Goal: Transaction & Acquisition: Book appointment/travel/reservation

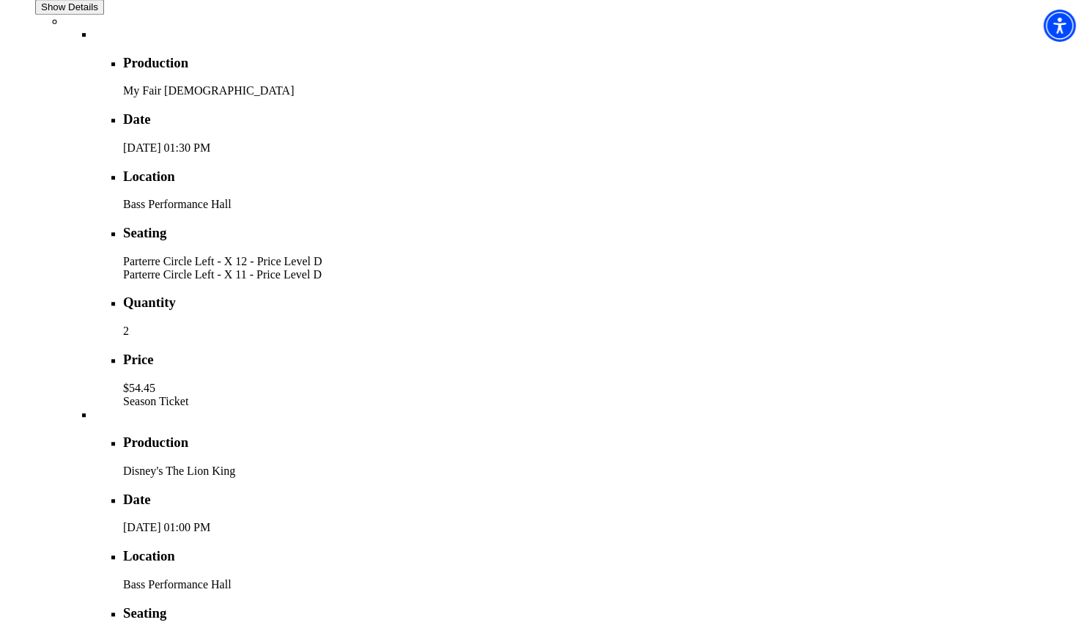
scroll to position [879, 0]
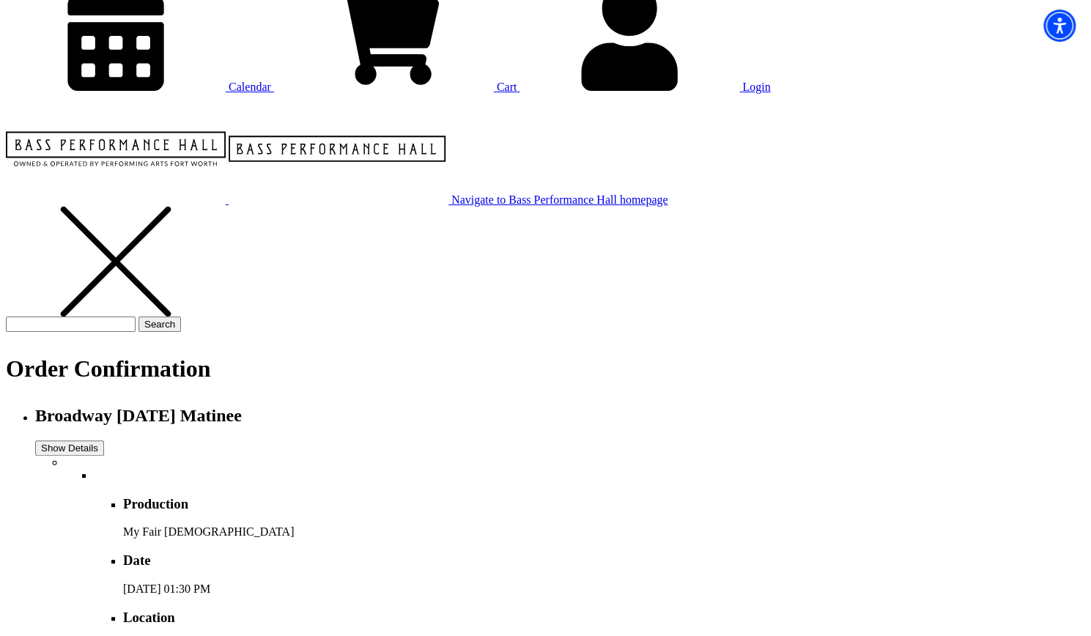
scroll to position [0, 0]
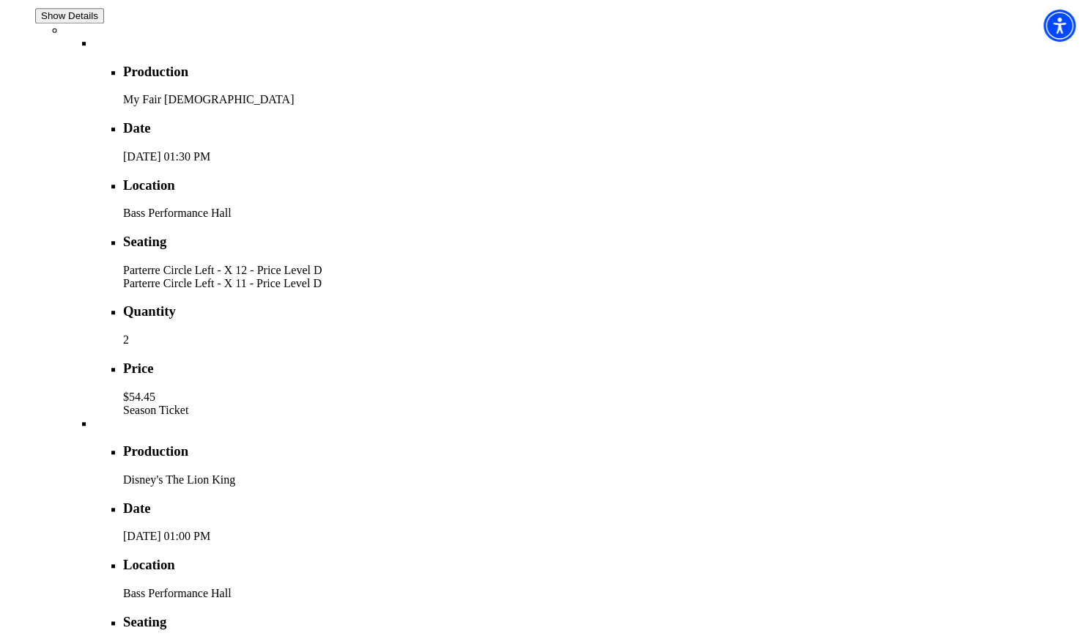
scroll to position [806, 0]
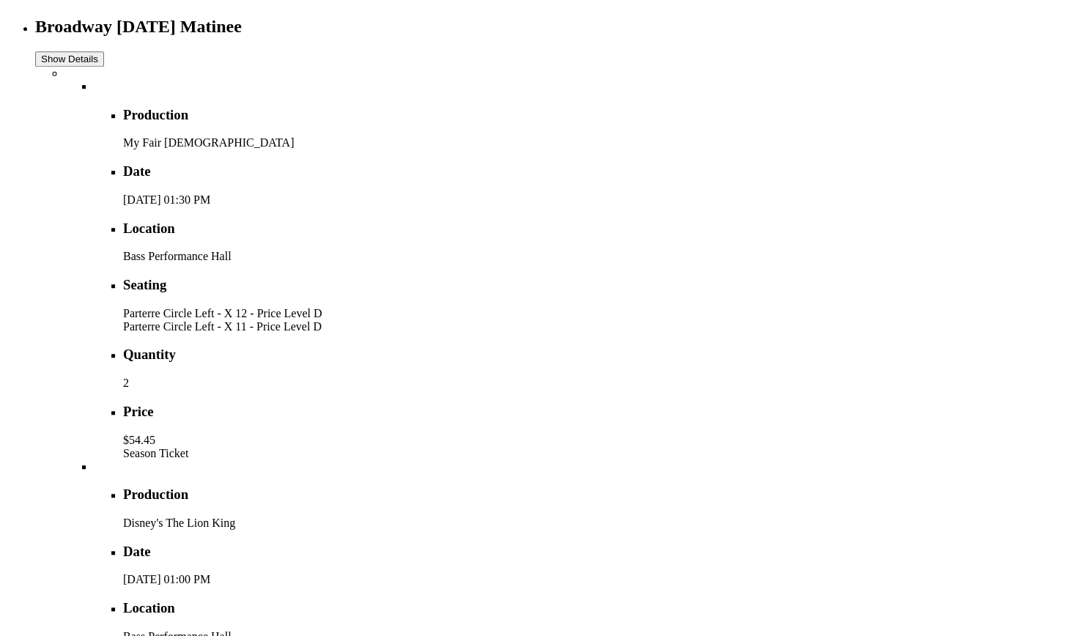
scroll to position [806, 0]
